Goal: Check status

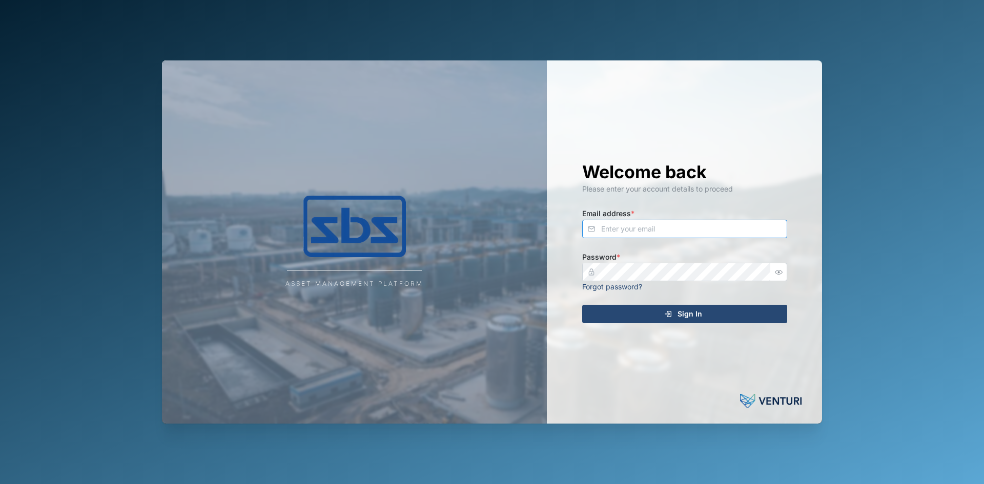
type input "[EMAIL_ADDRESS][DOMAIN_NAME]"
click at [666, 314] on icon "submit" at bounding box center [668, 314] width 8 height 8
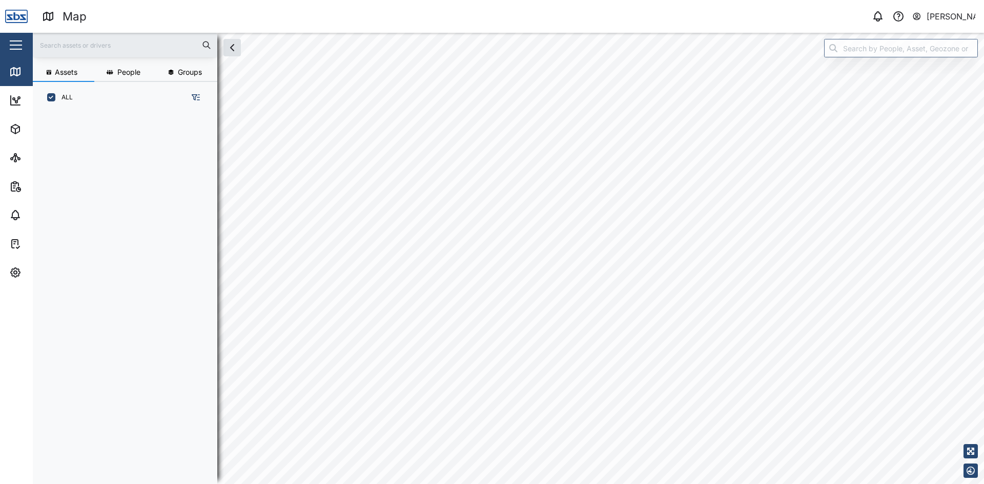
scroll to position [359, 160]
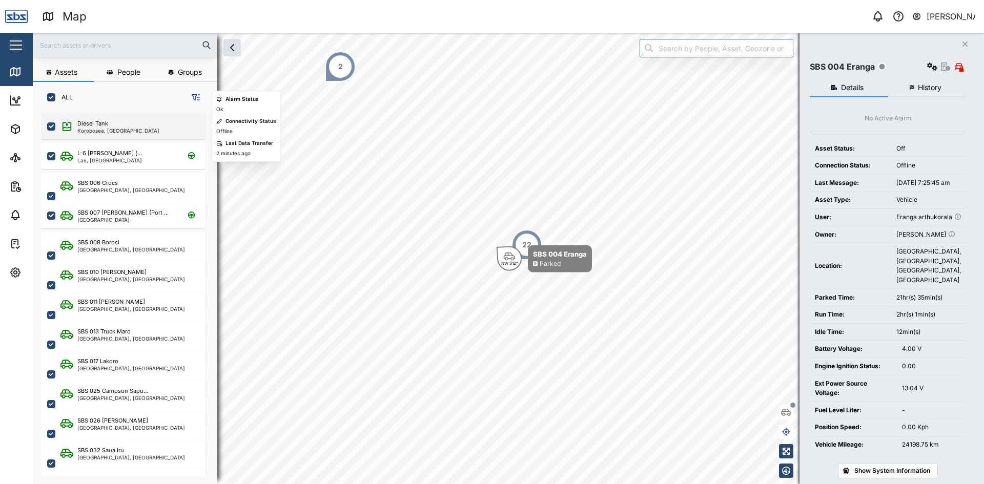
click at [93, 122] on div "Diesel Tank" at bounding box center [92, 123] width 31 height 9
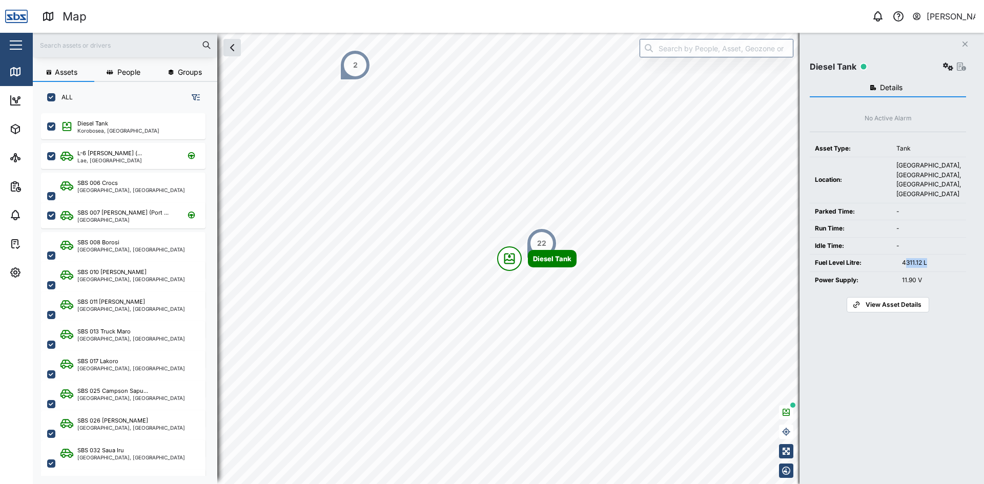
drag, startPoint x: 906, startPoint y: 264, endPoint x: 946, endPoint y: 264, distance: 40.0
click at [946, 264] on div "4311.12 L" at bounding box center [931, 263] width 59 height 10
click at [956, 271] on td "4311.12 L" at bounding box center [931, 263] width 69 height 17
drag, startPoint x: 901, startPoint y: 261, endPoint x: 938, endPoint y: 263, distance: 37.0
click at [938, 263] on td "4311.12 L" at bounding box center [931, 263] width 69 height 17
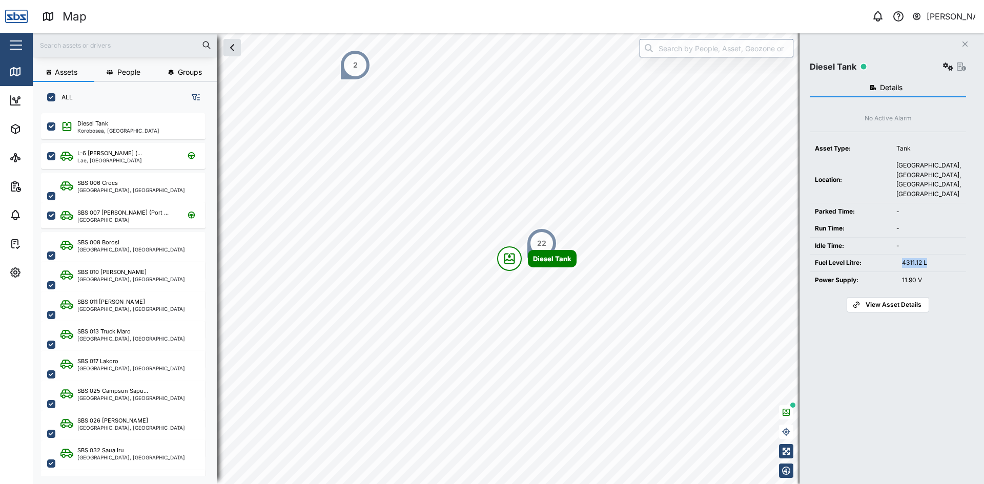
click at [899, 263] on td "4311.12 L" at bounding box center [931, 263] width 69 height 17
